Goal: Information Seeking & Learning: Learn about a topic

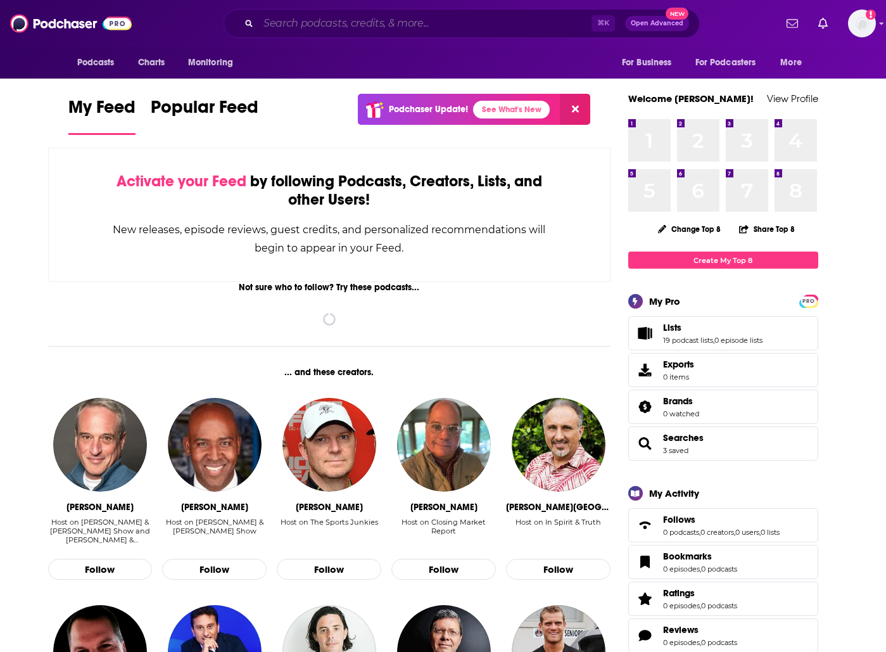
click at [407, 23] on input "Search podcasts, credits, & more..." at bounding box center [424, 23] width 333 height 20
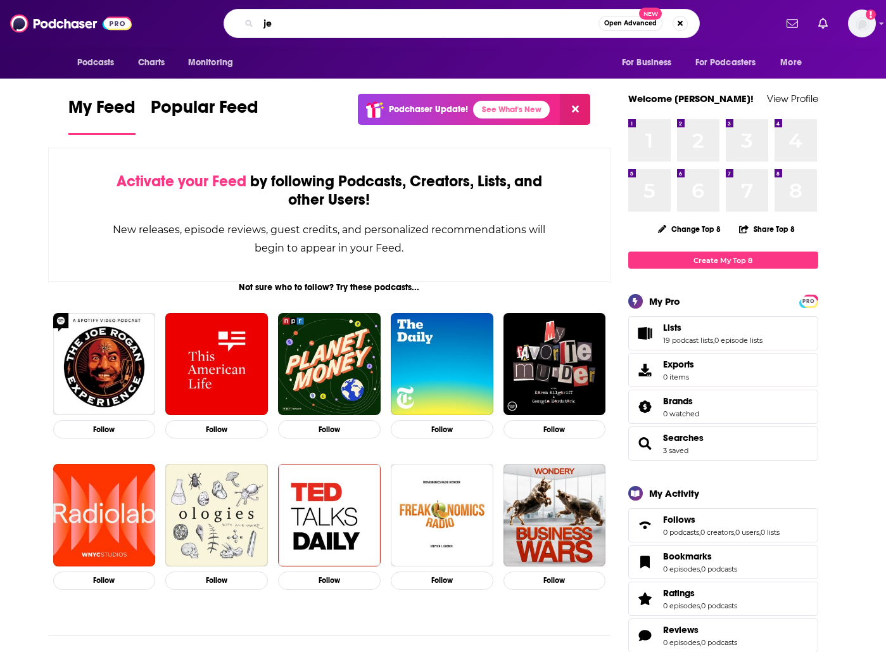
type input "j"
type input "club 520"
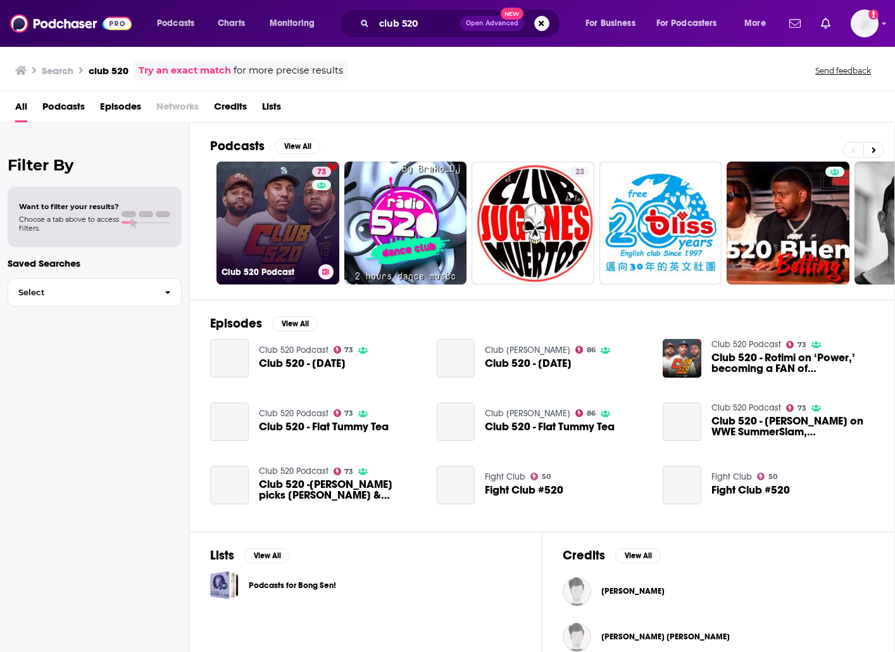
click at [283, 179] on link "73 Club 520 Podcast" at bounding box center [278, 222] width 123 height 123
